Goal: Check status: Check status

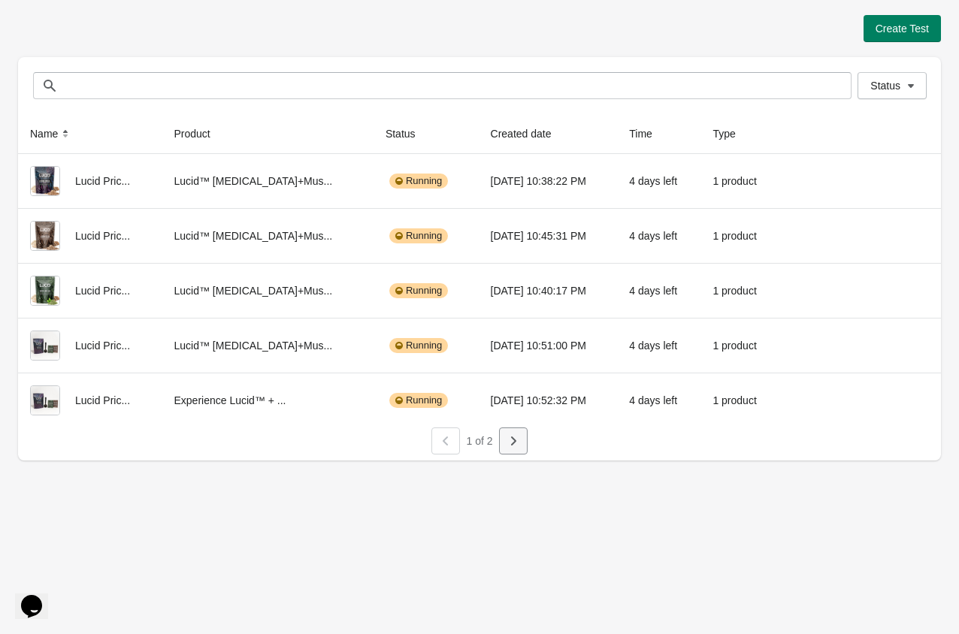
click at [517, 436] on icon "button" at bounding box center [513, 440] width 15 height 15
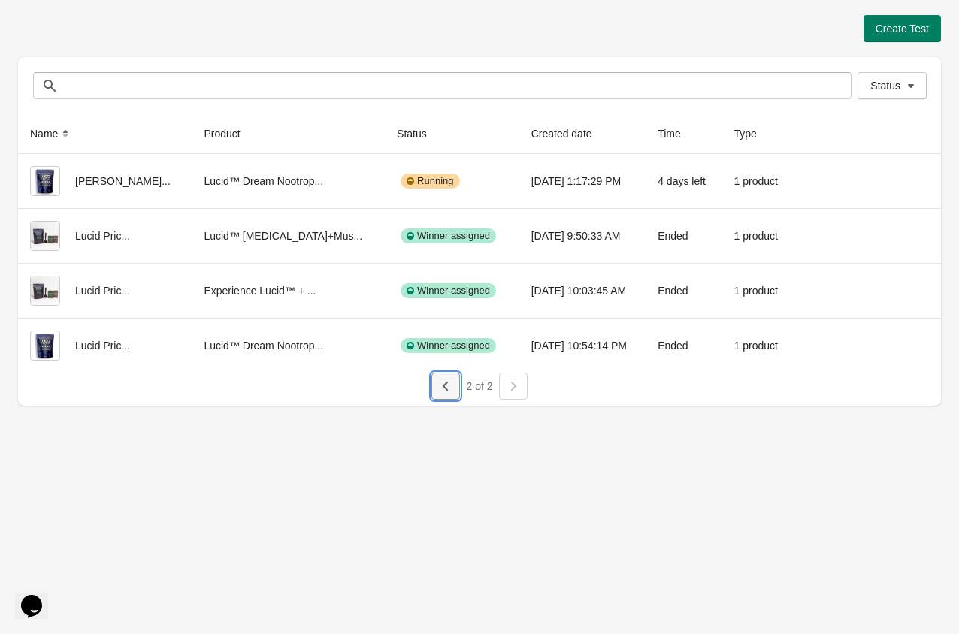
click at [446, 394] on button "button" at bounding box center [445, 386] width 29 height 27
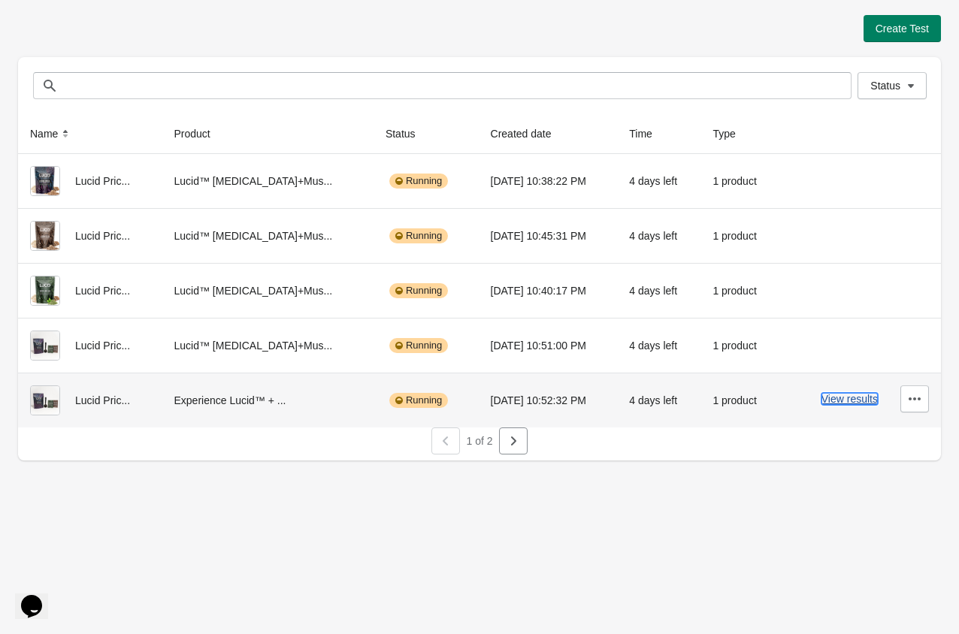
click at [843, 403] on button "View results" at bounding box center [849, 399] width 56 height 12
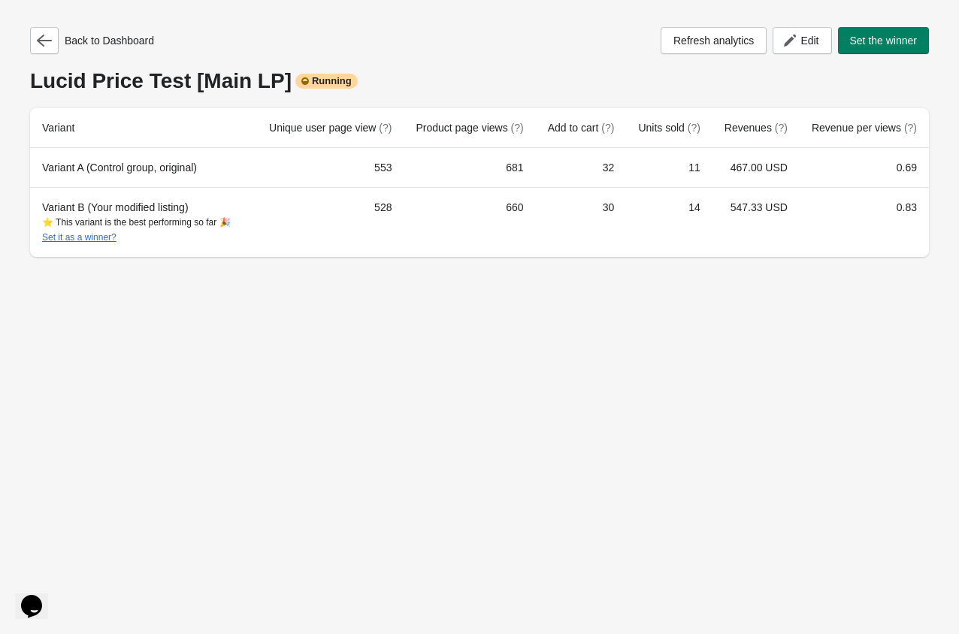
click at [247, 53] on div "Back to Dashboard Refresh analytics Edit Set the winner" at bounding box center [479, 40] width 899 height 27
click at [47, 46] on icon "button" at bounding box center [44, 40] width 15 height 15
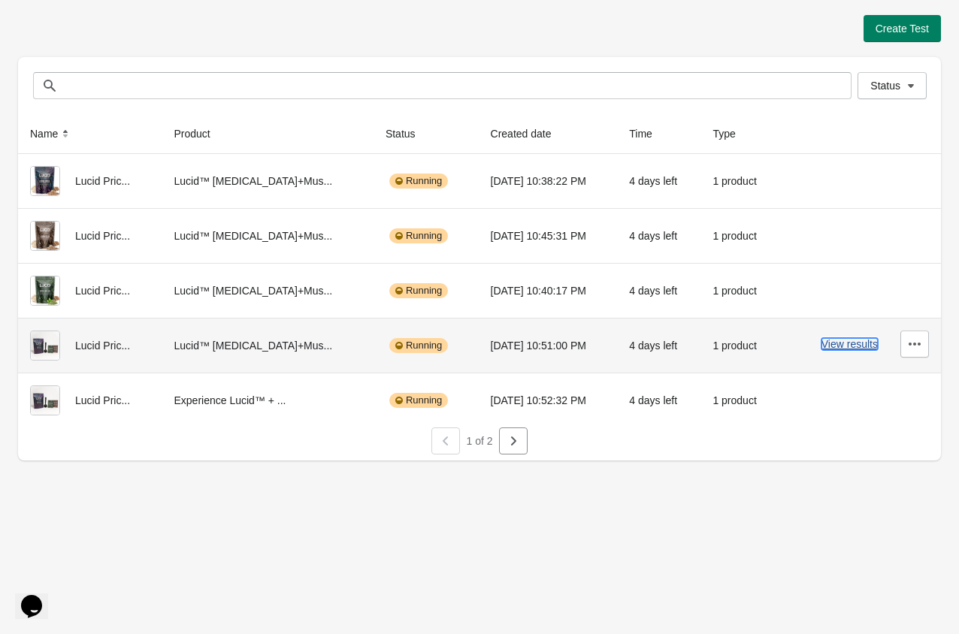
click at [853, 346] on button "View results" at bounding box center [849, 344] width 56 height 12
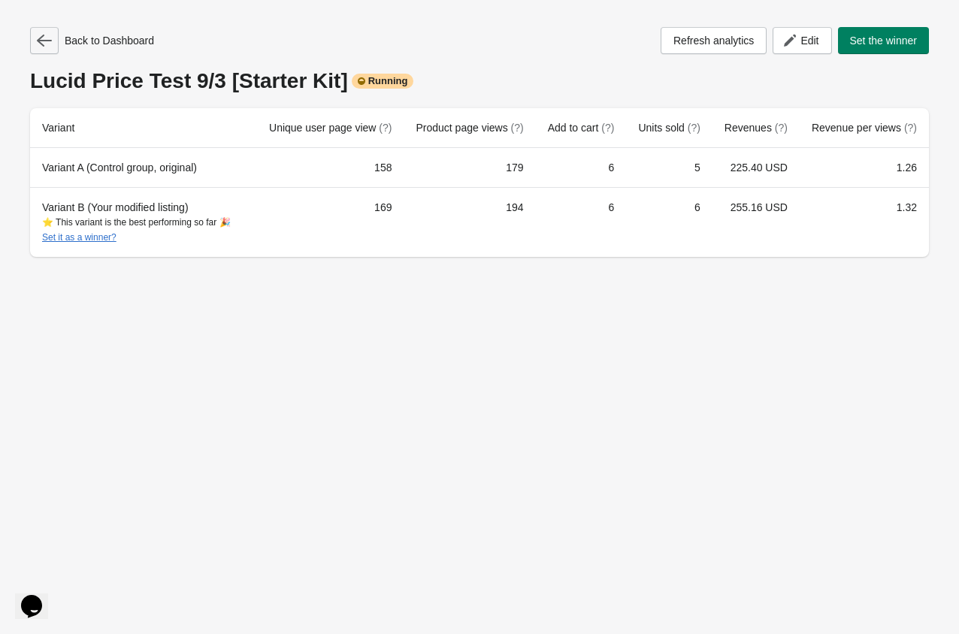
click at [45, 45] on icon "button" at bounding box center [44, 40] width 15 height 15
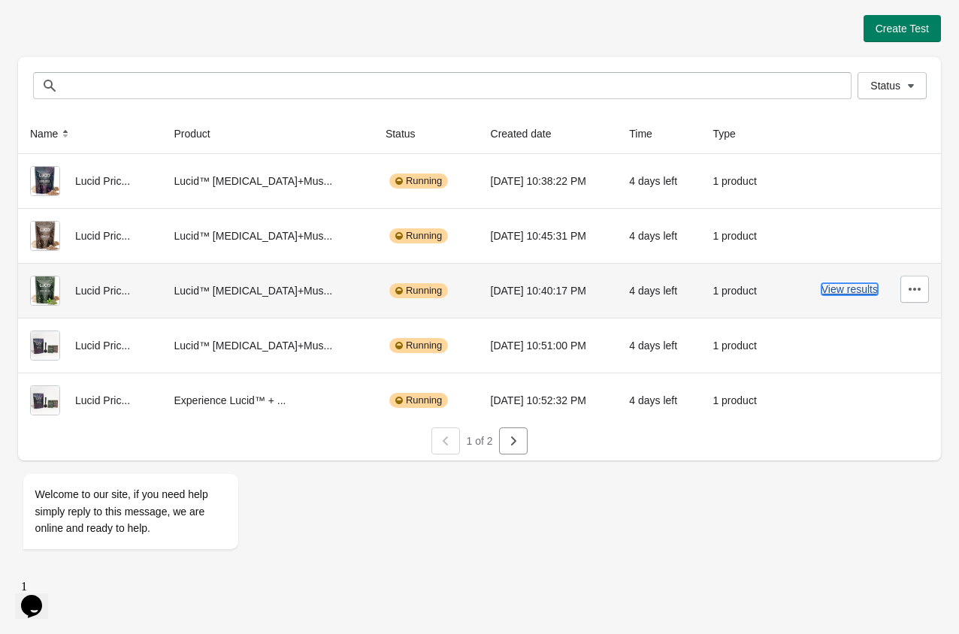
click at [841, 295] on button "View results" at bounding box center [849, 289] width 56 height 12
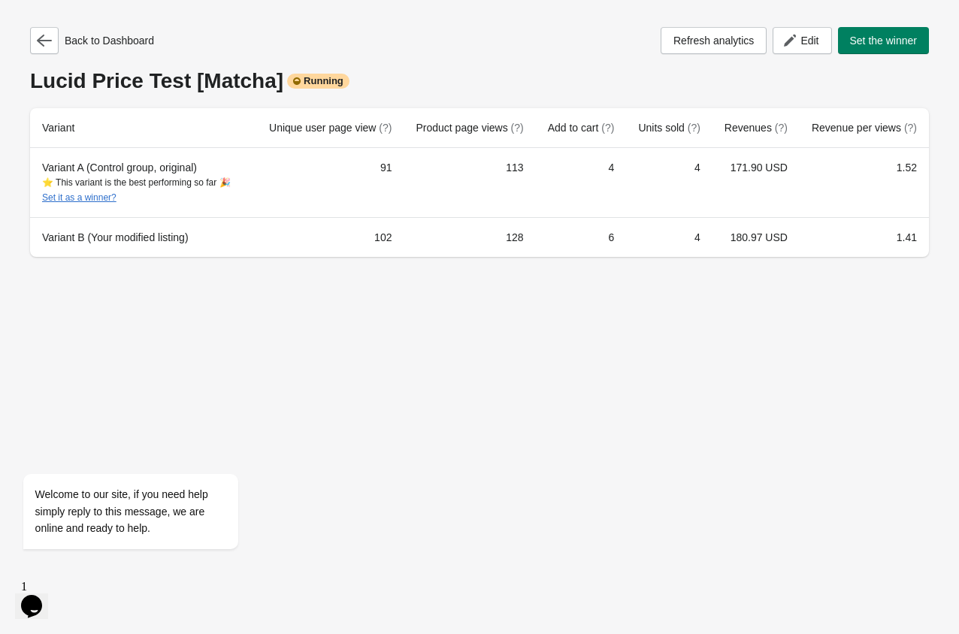
click at [62, 43] on div "Back to Dashboard" at bounding box center [92, 40] width 124 height 27
click at [50, 44] on icon "button" at bounding box center [44, 40] width 15 height 15
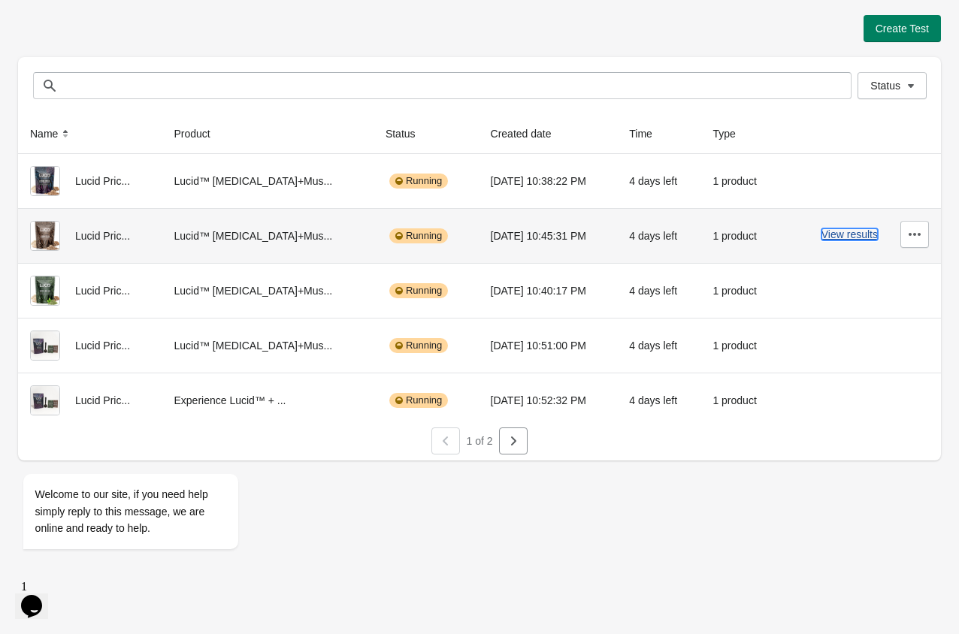
click at [854, 228] on button "View results" at bounding box center [849, 234] width 56 height 12
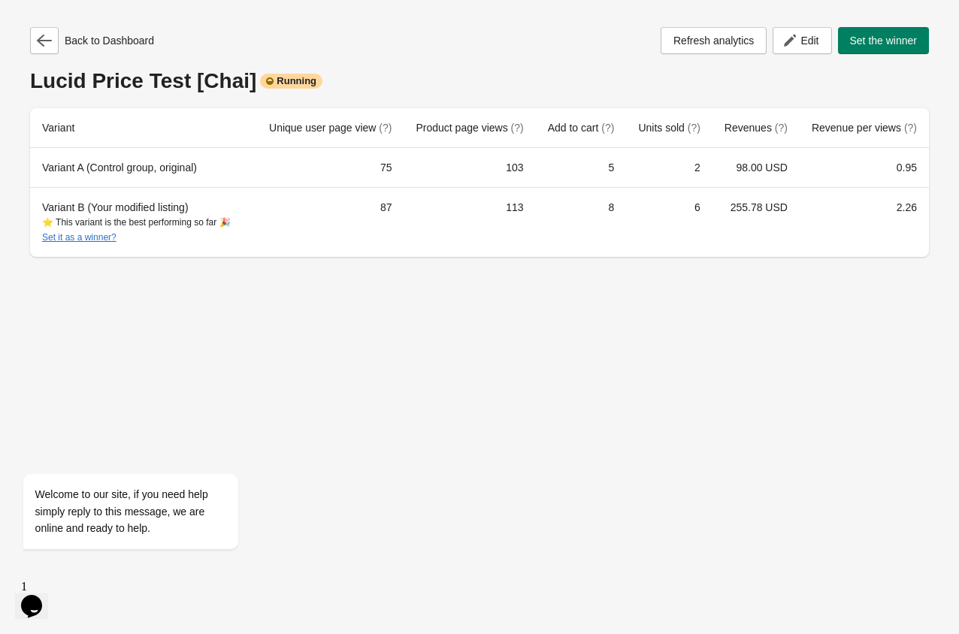
click at [521, 52] on div "Back to Dashboard Refresh analytics Edit Set the winner" at bounding box center [479, 40] width 899 height 27
click at [47, 40] on icon "button" at bounding box center [44, 41] width 15 height 12
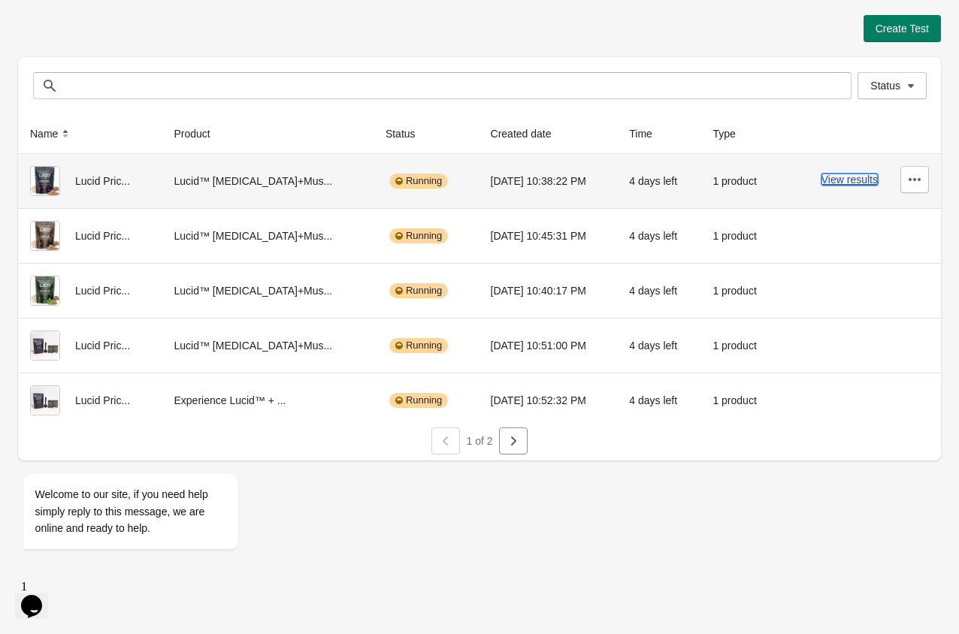
click at [847, 178] on button "View results" at bounding box center [849, 180] width 56 height 12
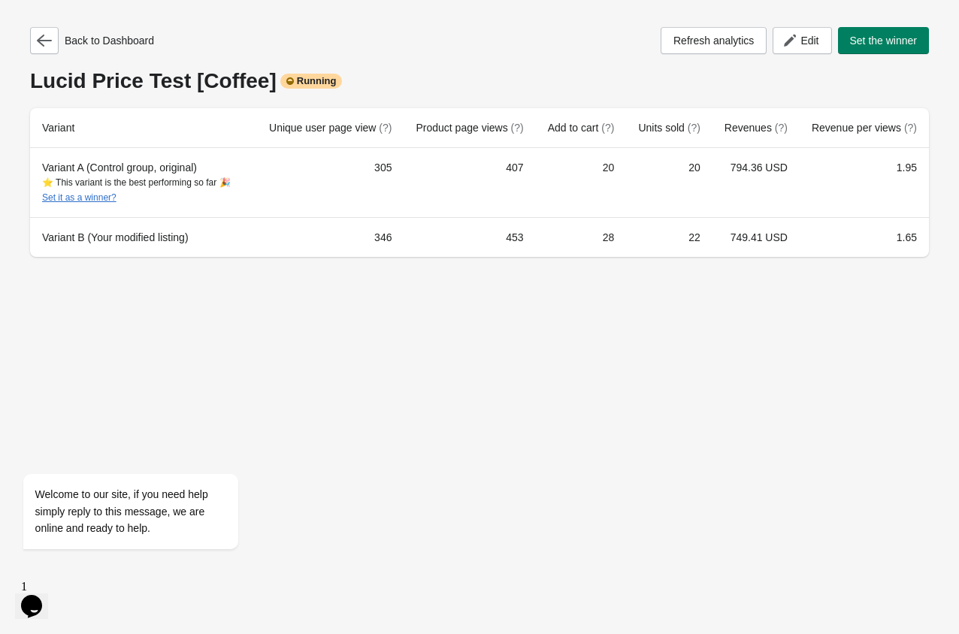
click at [518, 55] on div "Back to Dashboard Refresh analytics Edit Set the winner [PERSON_NAME] Price Tes…" at bounding box center [479, 142] width 899 height 230
click at [33, 50] on button "button" at bounding box center [44, 40] width 29 height 27
